Goal: Task Accomplishment & Management: Manage account settings

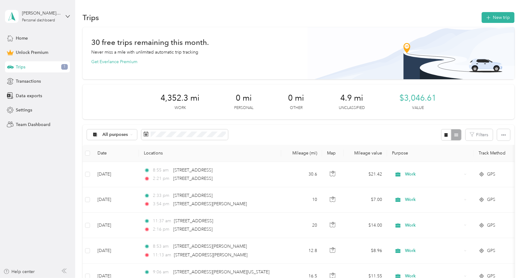
scroll to position [62, 0]
click at [204, 137] on span at bounding box center [184, 134] width 87 height 11
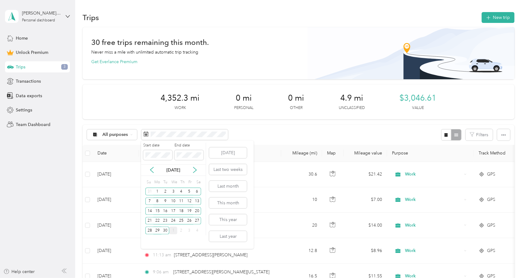
click at [174, 229] on div "1" at bounding box center [173, 230] width 8 height 8
click at [226, 154] on button "[DATE]" at bounding box center [228, 152] width 38 height 11
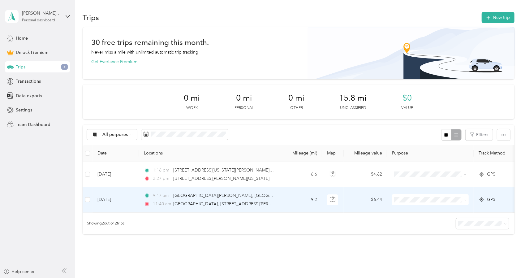
click at [143, 202] on td "9:[GEOGRAPHIC_DATA][PERSON_NAME], [GEOGRAPHIC_DATA], [GEOGRAPHIC_DATA], [GEOGRA…" at bounding box center [210, 199] width 142 height 25
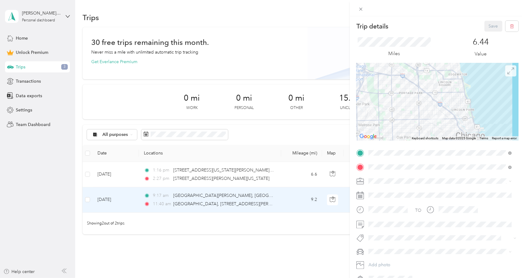
click at [508, 75] on span at bounding box center [510, 70] width 11 height 11
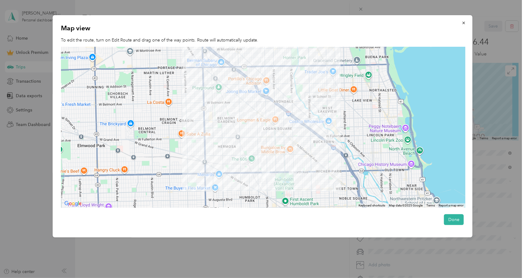
drag, startPoint x: 270, startPoint y: 149, endPoint x: 276, endPoint y: 175, distance: 27.1
click at [277, 175] on div at bounding box center [263, 127] width 404 height 161
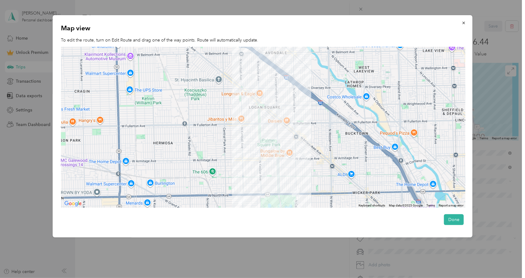
drag, startPoint x: 238, startPoint y: 169, endPoint x: 222, endPoint y: 179, distance: 19.3
click at [222, 179] on div at bounding box center [263, 127] width 404 height 161
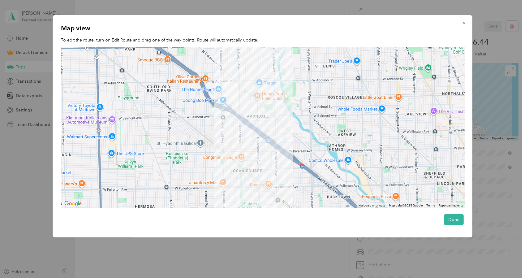
drag, startPoint x: 241, startPoint y: 140, endPoint x: 215, endPoint y: 188, distance: 54.5
click at [223, 205] on div at bounding box center [263, 127] width 404 height 161
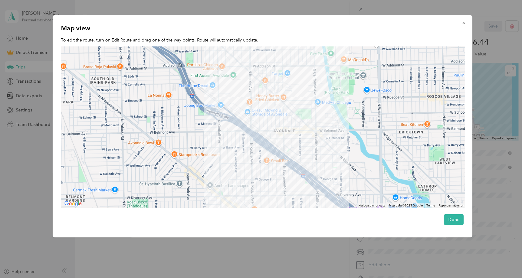
drag, startPoint x: 246, startPoint y: 119, endPoint x: 249, endPoint y: 200, distance: 80.8
click at [250, 198] on div at bounding box center [263, 127] width 404 height 161
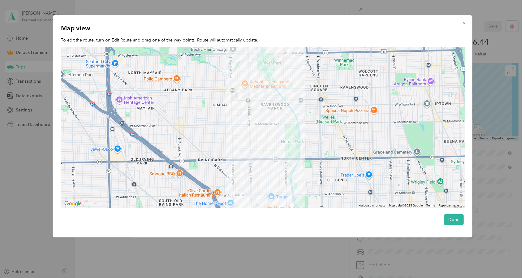
drag, startPoint x: 234, startPoint y: 118, endPoint x: 243, endPoint y: 208, distance: 89.8
click at [243, 207] on div at bounding box center [263, 127] width 404 height 161
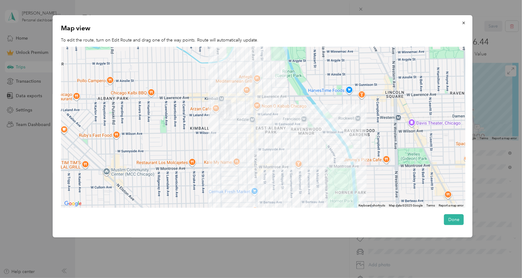
drag, startPoint x: 229, startPoint y: 126, endPoint x: 231, endPoint y: 130, distance: 3.9
click at [231, 130] on div at bounding box center [263, 127] width 404 height 161
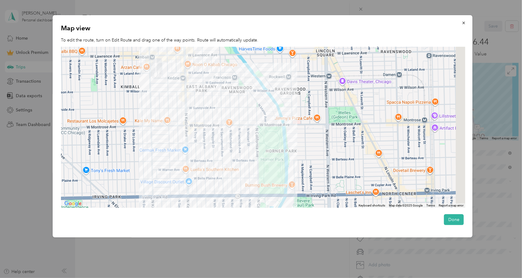
drag, startPoint x: 285, startPoint y: 136, endPoint x: 200, endPoint y: 87, distance: 97.8
click at [200, 87] on div at bounding box center [263, 127] width 404 height 161
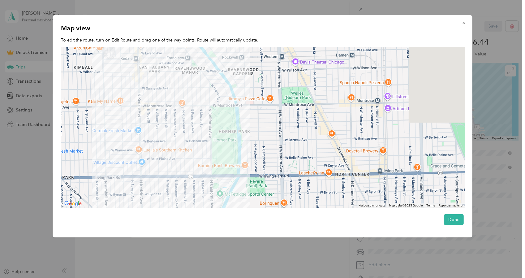
drag, startPoint x: 281, startPoint y: 120, endPoint x: 253, endPoint y: 110, distance: 29.5
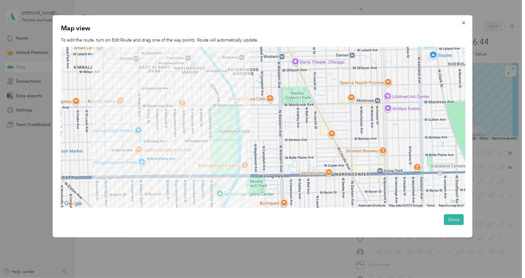
click at [253, 110] on div at bounding box center [263, 127] width 404 height 161
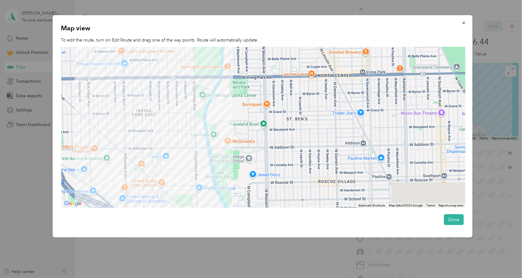
drag, startPoint x: 246, startPoint y: 149, endPoint x: 226, endPoint y: 61, distance: 90.8
click at [228, 66] on div at bounding box center [263, 127] width 404 height 161
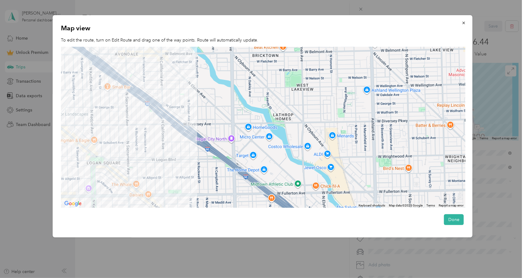
drag, startPoint x: 240, startPoint y: 134, endPoint x: 237, endPoint y: 86, distance: 48.3
click at [237, 86] on div at bounding box center [263, 127] width 404 height 161
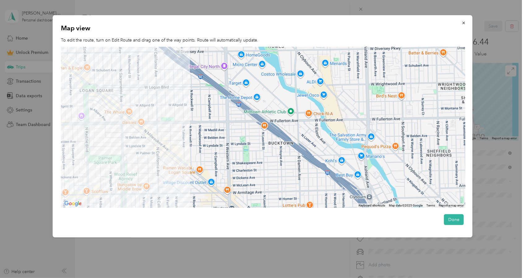
drag, startPoint x: 230, startPoint y: 114, endPoint x: 231, endPoint y: 73, distance: 41.8
click at [231, 77] on div at bounding box center [263, 127] width 404 height 161
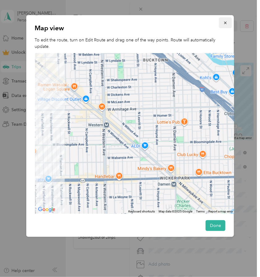
click at [223, 22] on icon "button" at bounding box center [225, 23] width 4 height 4
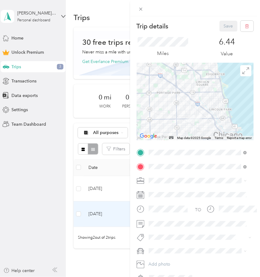
click at [68, 137] on div "Trip details Save This trip cannot be edited because it is either under review,…" at bounding box center [130, 138] width 260 height 277
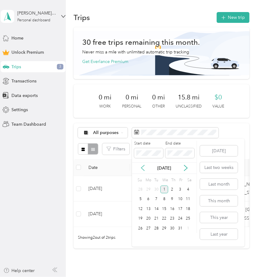
click at [143, 167] on icon at bounding box center [142, 169] width 3 height 6
click at [143, 190] on div "31" at bounding box center [140, 190] width 8 height 8
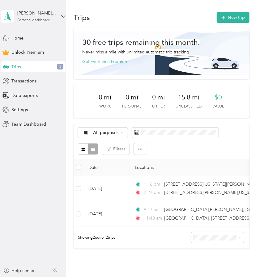
click at [229, 133] on div "All purposes" at bounding box center [161, 133] width 167 height 11
click at [21, 37] on span "Home" at bounding box center [17, 38] width 12 height 6
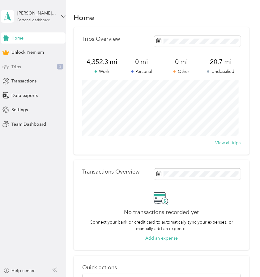
click at [20, 65] on span "Trips" at bounding box center [16, 67] width 10 height 6
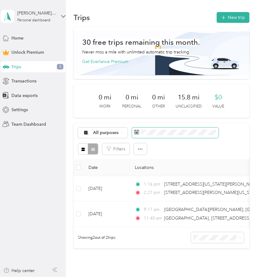
click at [137, 131] on icon at bounding box center [136, 132] width 5 height 5
click at [134, 133] on icon at bounding box center [136, 132] width 5 height 5
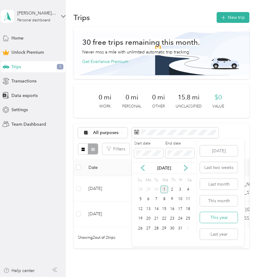
click at [228, 220] on button "This year" at bounding box center [219, 217] width 38 height 11
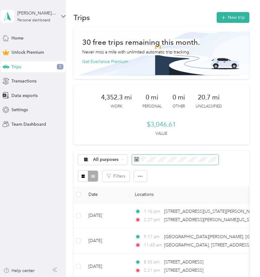
click at [190, 155] on span at bounding box center [175, 160] width 87 height 11
click at [225, 157] on div "All purposes" at bounding box center [161, 160] width 167 height 11
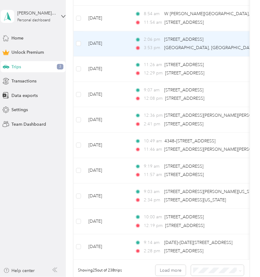
scroll to position [649, 0]
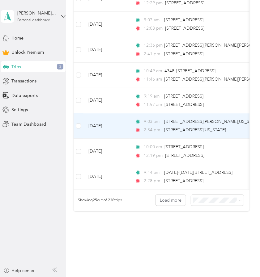
click at [124, 129] on td "[DATE]" at bounding box center [106, 125] width 46 height 25
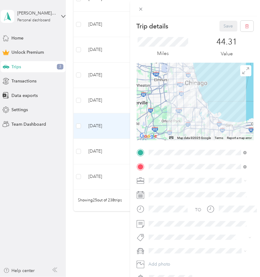
click at [115, 104] on div "Trip details Save This trip cannot be edited because it is either under review,…" at bounding box center [130, 138] width 260 height 277
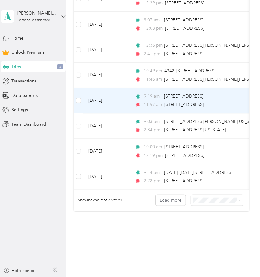
click at [115, 104] on td "[DATE]" at bounding box center [106, 100] width 46 height 25
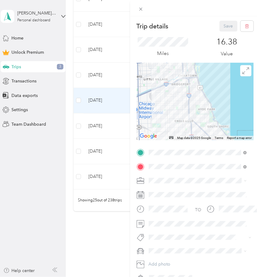
click at [101, 229] on div "Trip details Save This trip cannot be edited because it is either under review,…" at bounding box center [130, 138] width 260 height 277
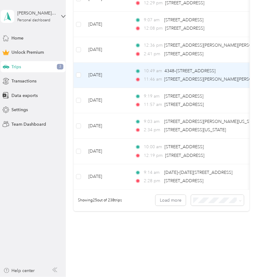
click at [123, 73] on td "[DATE]" at bounding box center [106, 75] width 46 height 25
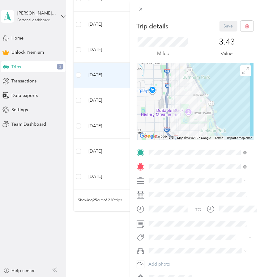
click at [119, 49] on div "Trip details Save This trip cannot be edited because it is either under review,…" at bounding box center [130, 138] width 260 height 277
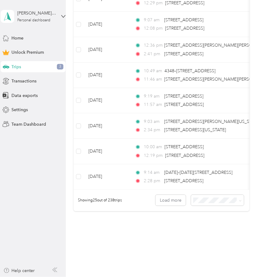
click at [119, 49] on div at bounding box center [130, 138] width 260 height 277
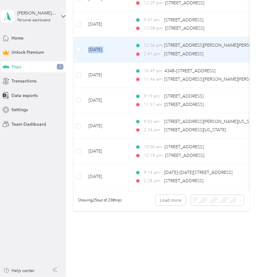
click at [119, 49] on td "[DATE]" at bounding box center [106, 49] width 46 height 25
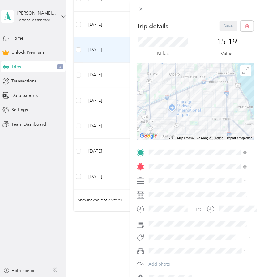
click at [71, 64] on div "Trip details Save This trip cannot be edited because it is either under review,…" at bounding box center [130, 138] width 260 height 277
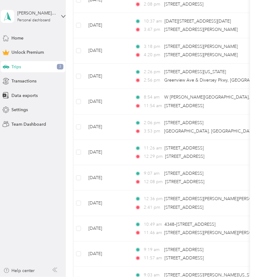
scroll to position [495, 0]
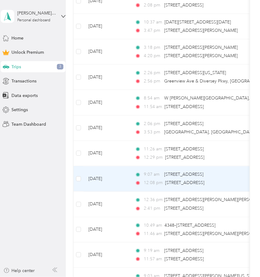
click at [122, 178] on td "[DATE]" at bounding box center [106, 178] width 46 height 25
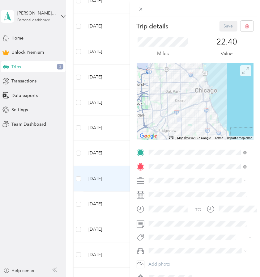
click at [240, 74] on span at bounding box center [245, 70] width 11 height 11
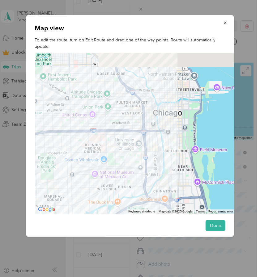
drag, startPoint x: 177, startPoint y: 128, endPoint x: 157, endPoint y: 214, distance: 88.6
click at [158, 222] on div "Map view To edit the route, turn on Edit Route and drag one of the way points. …" at bounding box center [130, 126] width 208 height 222
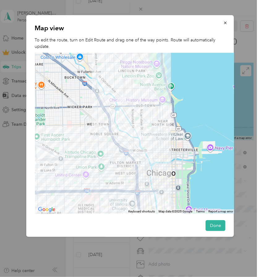
drag, startPoint x: 153, startPoint y: 177, endPoint x: 156, endPoint y: 162, distance: 14.6
click at [156, 162] on div at bounding box center [135, 133] width 200 height 161
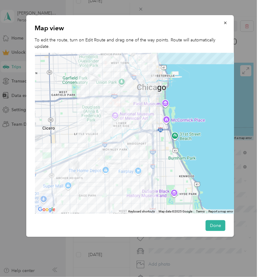
drag, startPoint x: 156, startPoint y: 168, endPoint x: 131, endPoint y: 92, distance: 79.5
click at [150, 94] on div at bounding box center [135, 133] width 200 height 161
click at [4, 151] on div at bounding box center [130, 138] width 260 height 277
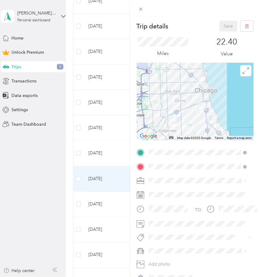
click at [119, 149] on div "Trip details Save This trip cannot be edited because it is either under review,…" at bounding box center [130, 138] width 260 height 277
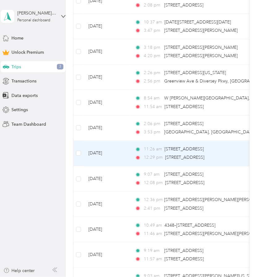
click at [119, 149] on td "[DATE]" at bounding box center [106, 153] width 46 height 25
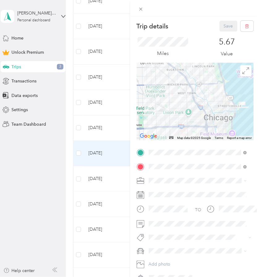
click at [117, 126] on div "Trip details Save This trip cannot be edited because it is either under review,…" at bounding box center [130, 138] width 260 height 277
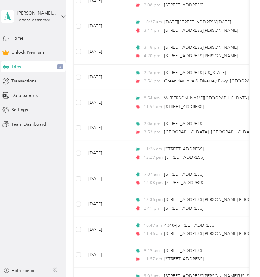
click at [117, 126] on div at bounding box center [130, 138] width 260 height 277
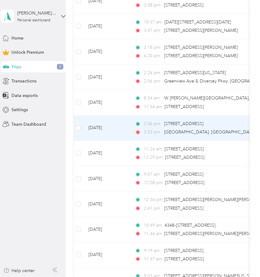
click at [117, 125] on td "[DATE]" at bounding box center [106, 128] width 46 height 25
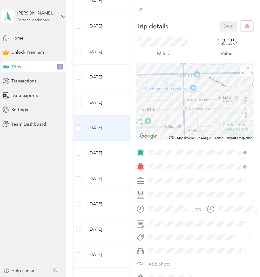
drag, startPoint x: 194, startPoint y: 104, endPoint x: 250, endPoint y: 141, distance: 67.3
click at [250, 141] on form "Trip details Save This trip cannot be edited because it is either under review,…" at bounding box center [195, 152] width 130 height 263
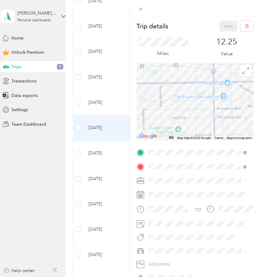
drag, startPoint x: 217, startPoint y: 118, endPoint x: 238, endPoint y: 121, distance: 21.2
click at [250, 125] on form "Trip details Save This trip cannot be edited because it is either under review,…" at bounding box center [195, 152] width 130 height 263
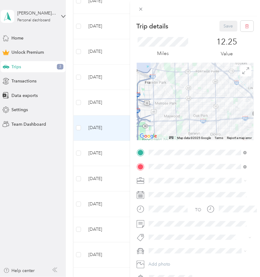
click at [120, 104] on div "Trip details Save This trip cannot be edited because it is either under review,…" at bounding box center [130, 138] width 260 height 277
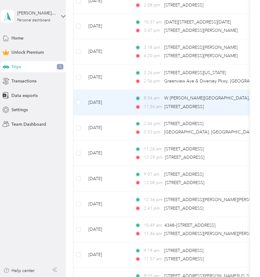
click at [120, 104] on td "[DATE]" at bounding box center [106, 102] width 46 height 25
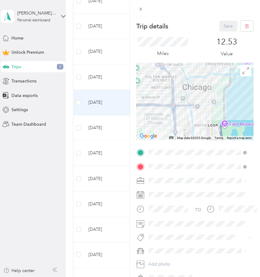
drag, startPoint x: 232, startPoint y: 93, endPoint x: 225, endPoint y: 85, distance: 9.9
click at [225, 85] on div at bounding box center [195, 101] width 117 height 77
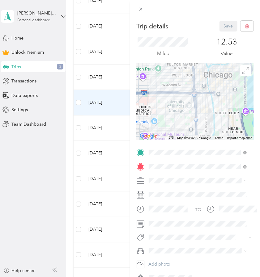
drag, startPoint x: 196, startPoint y: 97, endPoint x: 218, endPoint y: 84, distance: 25.9
click at [218, 84] on div at bounding box center [195, 101] width 117 height 77
click at [119, 74] on div "Trip details Save This trip cannot be edited because it is either under review,…" at bounding box center [130, 138] width 260 height 277
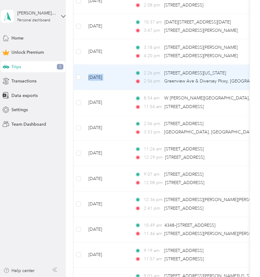
click at [119, 74] on td "[DATE]" at bounding box center [106, 77] width 46 height 25
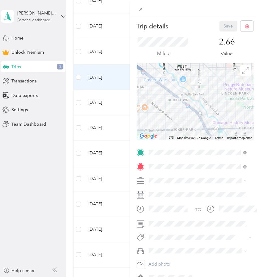
click at [123, 56] on div "Trip details Save This trip cannot be edited because it is either under review,…" at bounding box center [130, 138] width 260 height 277
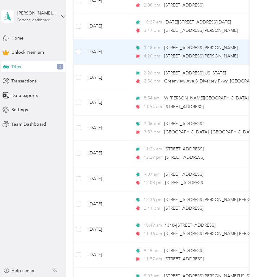
click at [123, 56] on td "[DATE]" at bounding box center [106, 51] width 46 height 25
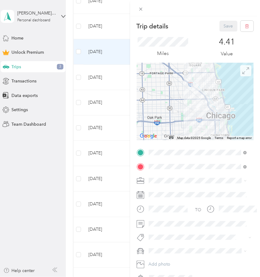
click at [242, 72] on icon at bounding box center [245, 70] width 7 height 7
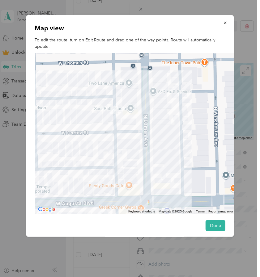
drag, startPoint x: 142, startPoint y: 121, endPoint x: 171, endPoint y: 125, distance: 29.1
click at [171, 125] on div at bounding box center [135, 133] width 200 height 161
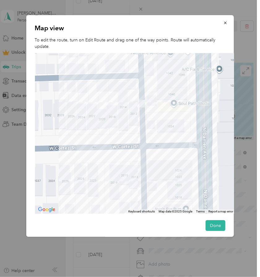
click at [23, 160] on div at bounding box center [130, 138] width 260 height 277
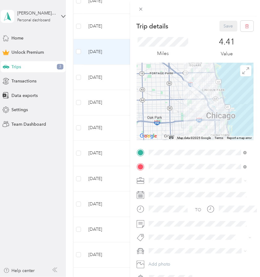
click at [23, 160] on div "Trip details Save This trip cannot be edited because it is either under review,…" at bounding box center [130, 138] width 260 height 277
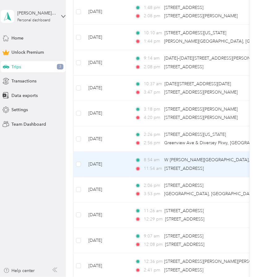
scroll to position [402, 0]
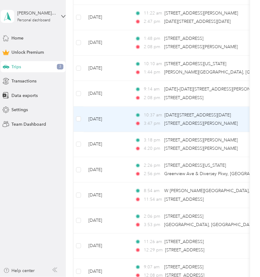
click at [126, 120] on td "[DATE]" at bounding box center [106, 119] width 46 height 25
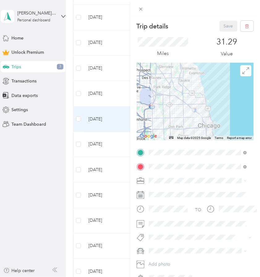
click at [117, 96] on div "Trip details Save This trip cannot be edited because it is either under review,…" at bounding box center [130, 138] width 260 height 277
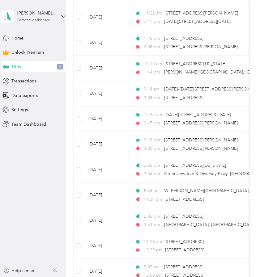
click at [117, 96] on div at bounding box center [130, 138] width 260 height 277
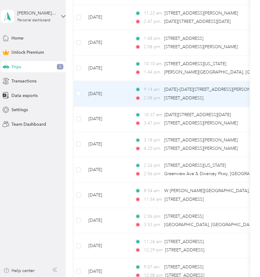
click at [117, 96] on td "[DATE]" at bounding box center [106, 93] width 46 height 25
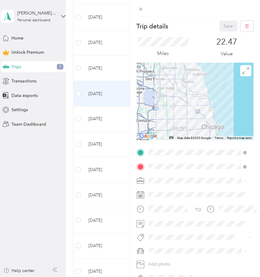
click at [116, 64] on div "Trip details Save This trip cannot be edited because it is either under review,…" at bounding box center [130, 138] width 260 height 277
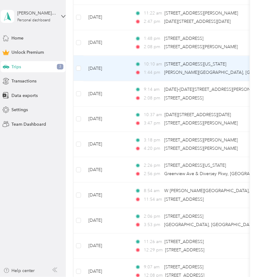
click at [118, 66] on td "[DATE]" at bounding box center [106, 68] width 46 height 25
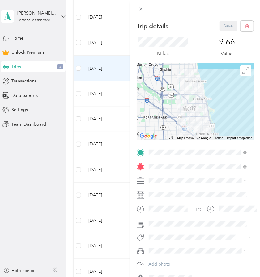
click at [121, 43] on div "Trip details Save This trip cannot be edited because it is either under review,…" at bounding box center [130, 138] width 260 height 277
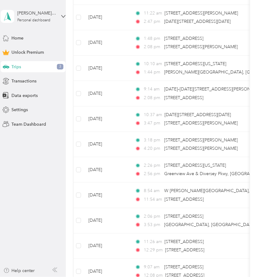
click at [121, 43] on div at bounding box center [130, 138] width 260 height 277
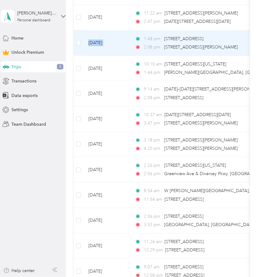
click at [121, 43] on td "[DATE]" at bounding box center [106, 42] width 46 height 25
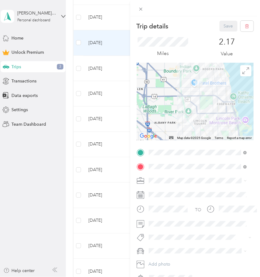
click at [68, 75] on div "Trip details Save This trip cannot be edited because it is either under review,…" at bounding box center [130, 138] width 260 height 277
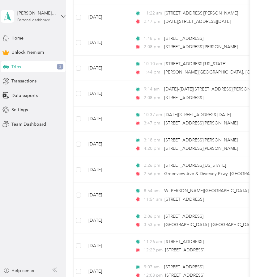
click at [68, 75] on div at bounding box center [130, 138] width 260 height 277
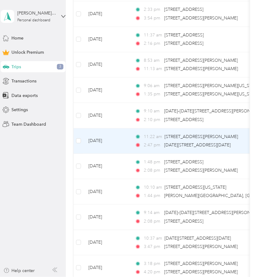
scroll to position [247, 0]
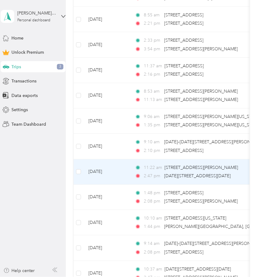
click at [126, 172] on td "[DATE]" at bounding box center [106, 172] width 46 height 25
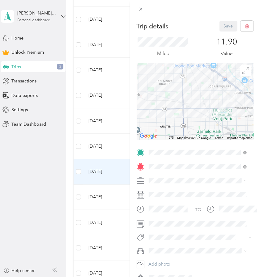
click at [122, 154] on div "Trip details Save This trip cannot be edited because it is either under review,…" at bounding box center [130, 138] width 260 height 277
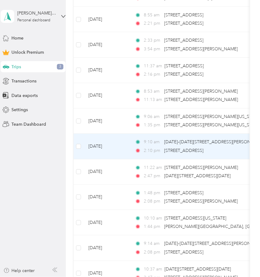
click at [122, 148] on td "[DATE]" at bounding box center [106, 146] width 46 height 25
click at [122, 148] on div at bounding box center [223, 138] width 260 height 277
click at [122, 148] on td "[DATE]" at bounding box center [106, 146] width 46 height 25
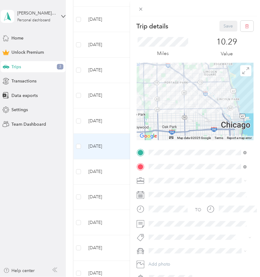
click at [117, 120] on div "Trip details Save This trip cannot be edited because it is either under review,…" at bounding box center [130, 138] width 260 height 277
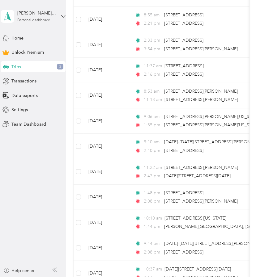
click at [117, 120] on div at bounding box center [130, 138] width 260 height 277
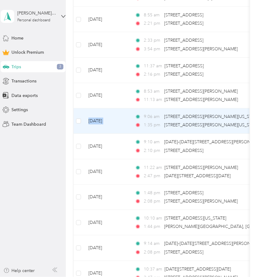
click at [117, 120] on td "[DATE]" at bounding box center [106, 121] width 46 height 25
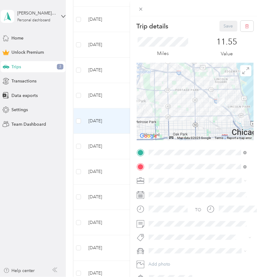
click at [122, 98] on div "Trip details Save This trip cannot be edited because it is either under review,…" at bounding box center [130, 138] width 260 height 277
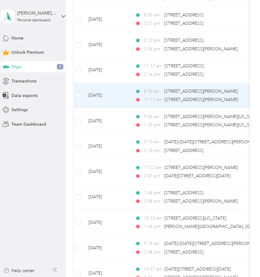
click at [120, 94] on td "[DATE]" at bounding box center [106, 95] width 46 height 25
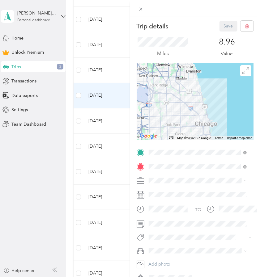
click at [117, 70] on div "Trip details Save This trip cannot be edited because it is either under review,…" at bounding box center [130, 138] width 260 height 277
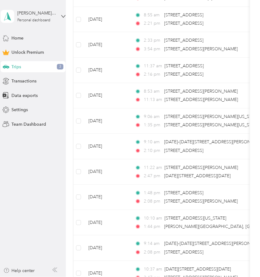
click at [117, 70] on div at bounding box center [130, 138] width 260 height 277
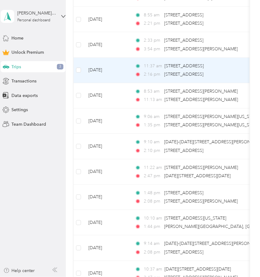
click at [117, 70] on td "[DATE]" at bounding box center [106, 70] width 46 height 25
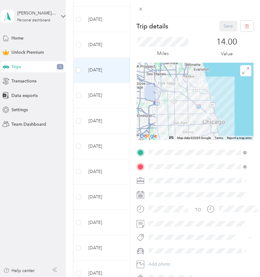
click at [210, 11] on div at bounding box center [195, 8] width 130 height 16
